Goal: Information Seeking & Learning: Check status

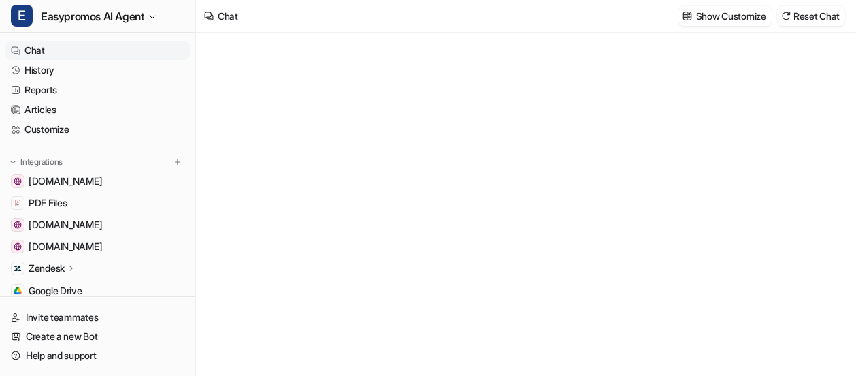
type textarea "**********"
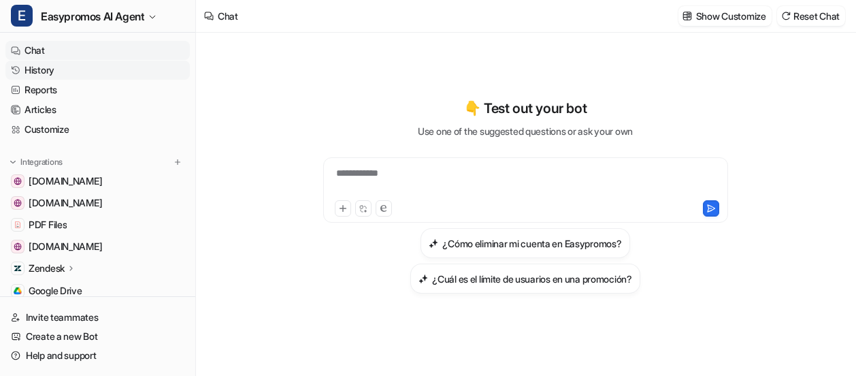
click at [40, 68] on link "History" at bounding box center [97, 70] width 184 height 19
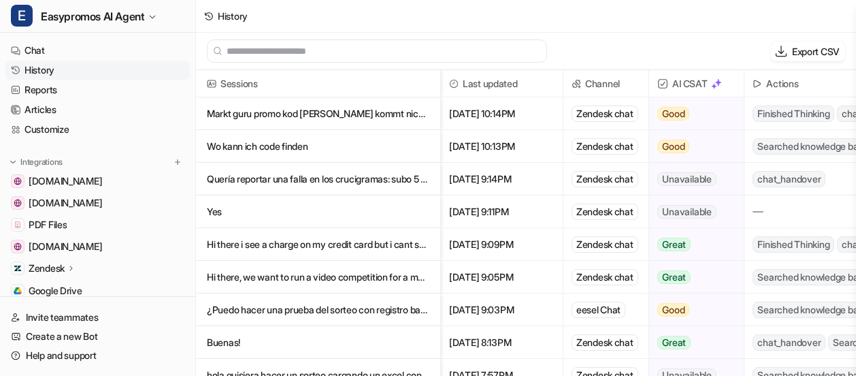
click at [349, 176] on p "Quería reportar una falla en los crucigramas: subo 5 palabras y solo toma 4." at bounding box center [318, 179] width 223 height 33
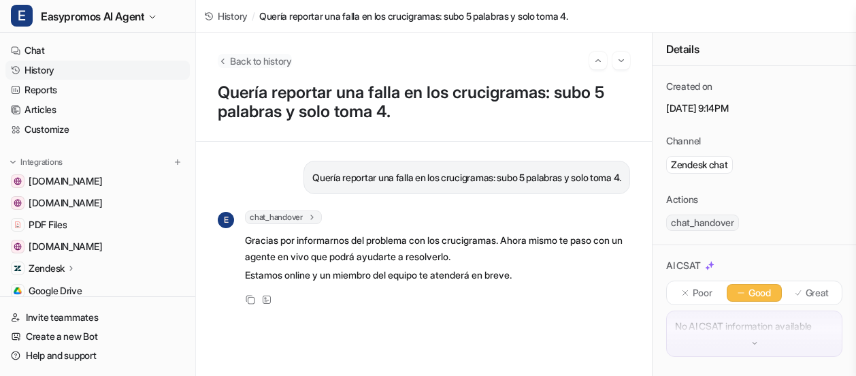
click at [233, 60] on span "Back to history" at bounding box center [261, 61] width 62 height 14
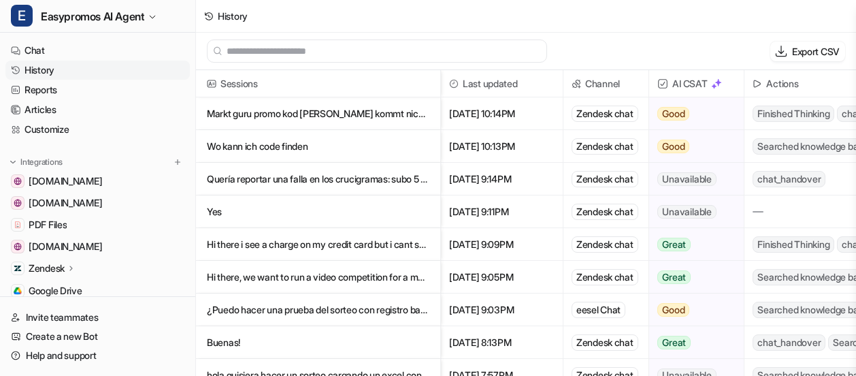
click at [326, 246] on p "Hi there i see a charge on my credit card but i cant seem to locate the email as" at bounding box center [318, 244] width 223 height 33
click at [366, 278] on p "Hi there, we want to run a video competition for a month and we're happy to pay" at bounding box center [318, 277] width 223 height 33
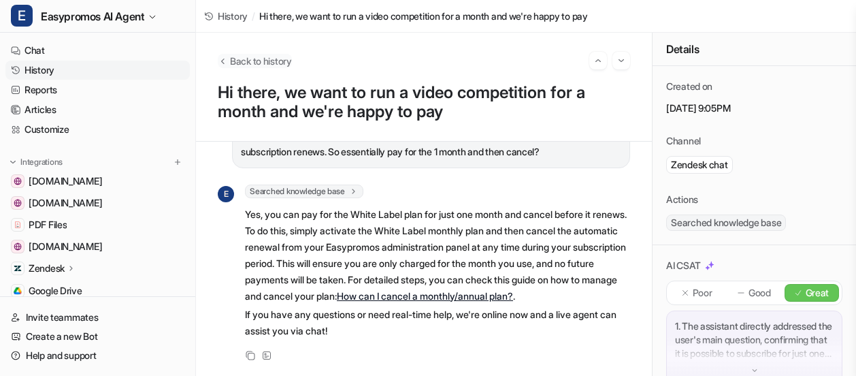
click at [253, 61] on span "Back to history" at bounding box center [261, 61] width 62 height 14
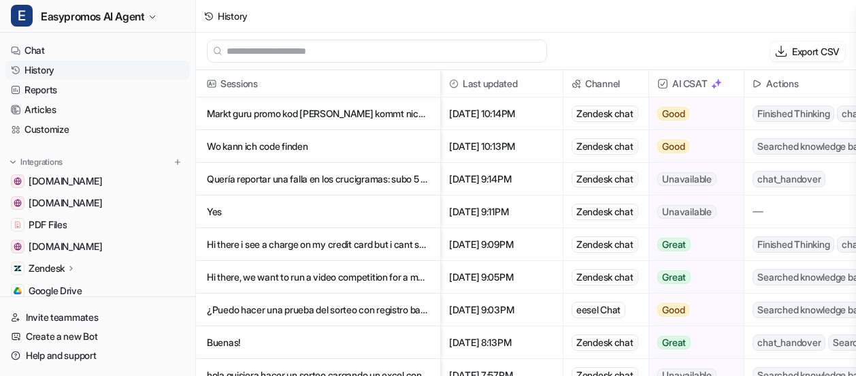
click at [272, 115] on p "Markt guru promo kod [PERSON_NAME] kommt nicht in email" at bounding box center [318, 113] width 223 height 33
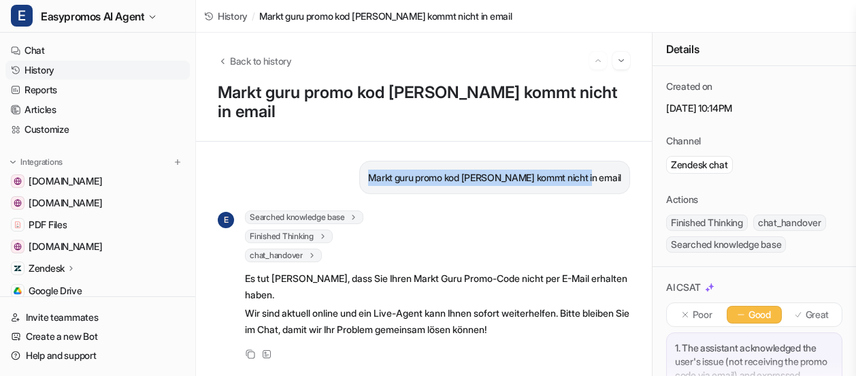
drag, startPoint x: 396, startPoint y: 155, endPoint x: 644, endPoint y: 152, distance: 247.8
click at [644, 152] on div "Markt guru promo kod [PERSON_NAME] kommt nicht in email E Searched knowledge ba…" at bounding box center [424, 259] width 456 height 234
copy p "Markt guru promo kod [PERSON_NAME] kommt nicht in email"
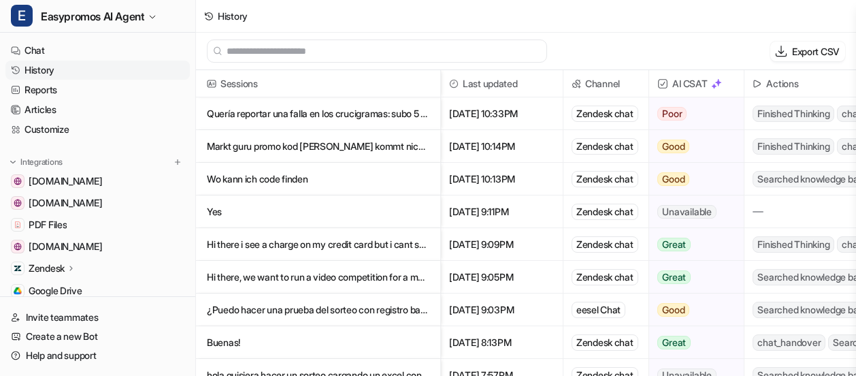
click at [337, 106] on p "Quería reportar una falla en los crucigramas: subo 5 palabras y solo toma 4." at bounding box center [318, 113] width 223 height 33
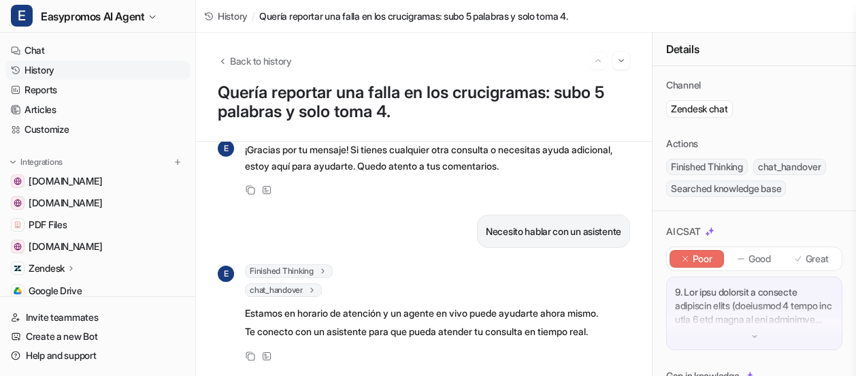
scroll to position [112, 0]
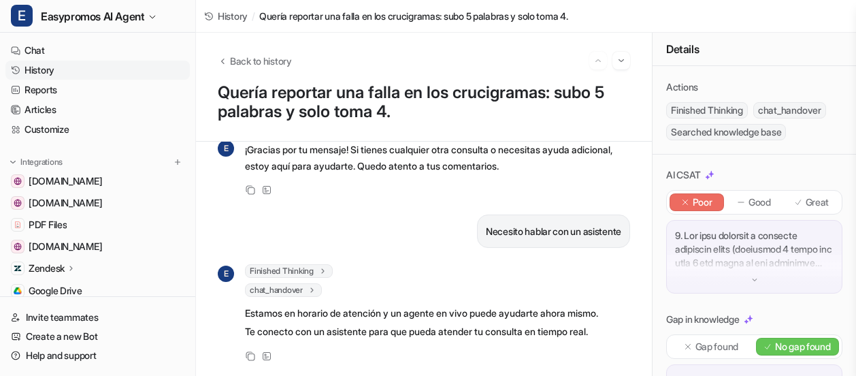
click at [776, 257] on p at bounding box center [754, 249] width 159 height 41
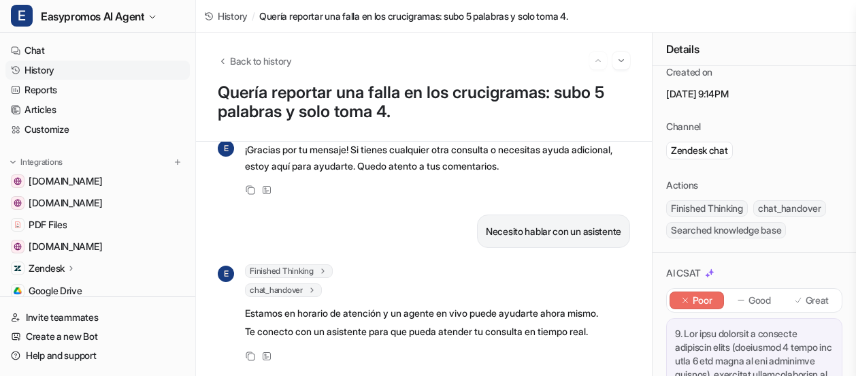
scroll to position [0, 0]
